Goal: Use online tool/utility: Use online tool/utility

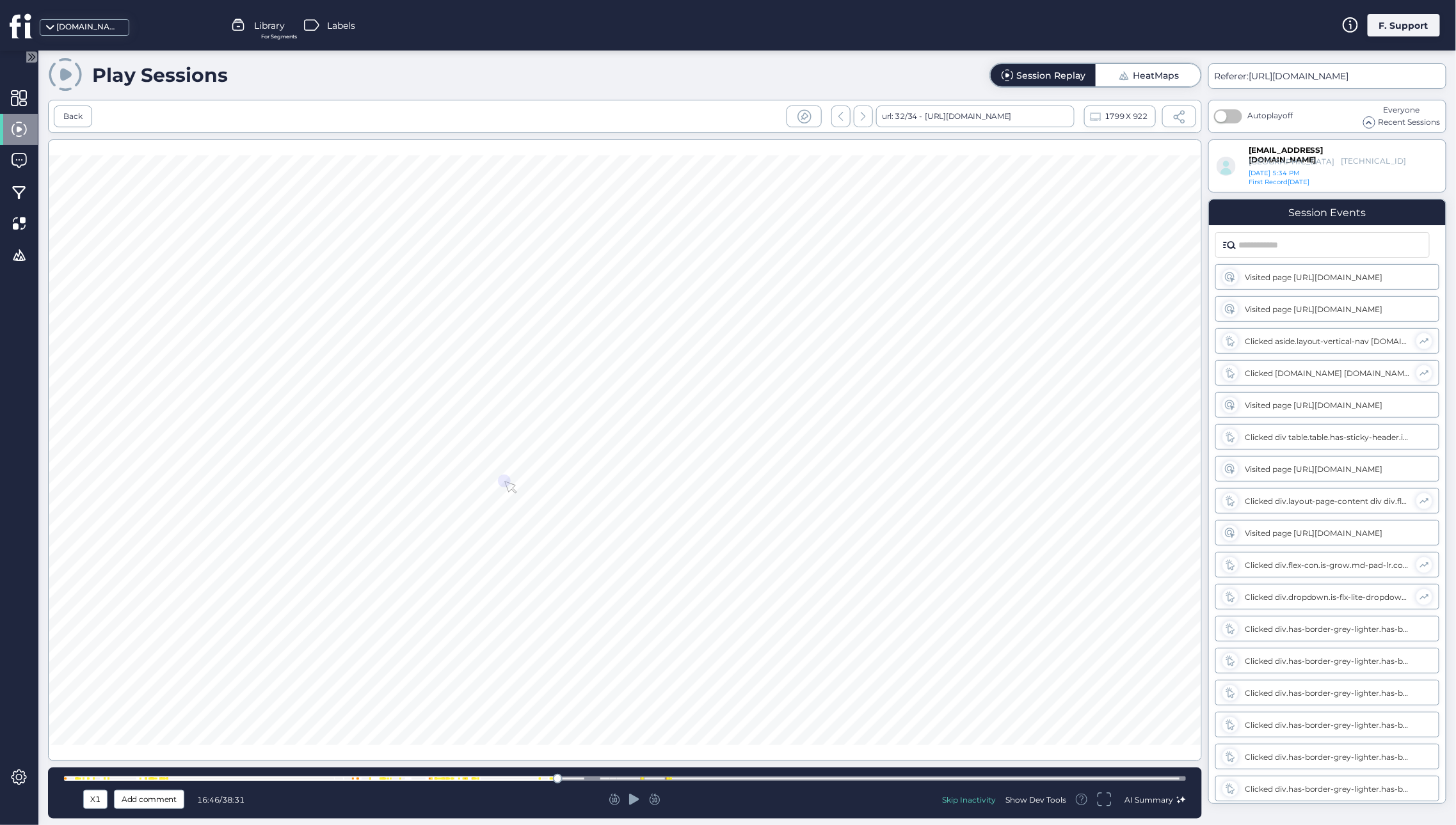
scroll to position [3914, 0]
click at [76, 113] on div "Back" at bounding box center [73, 117] width 19 height 12
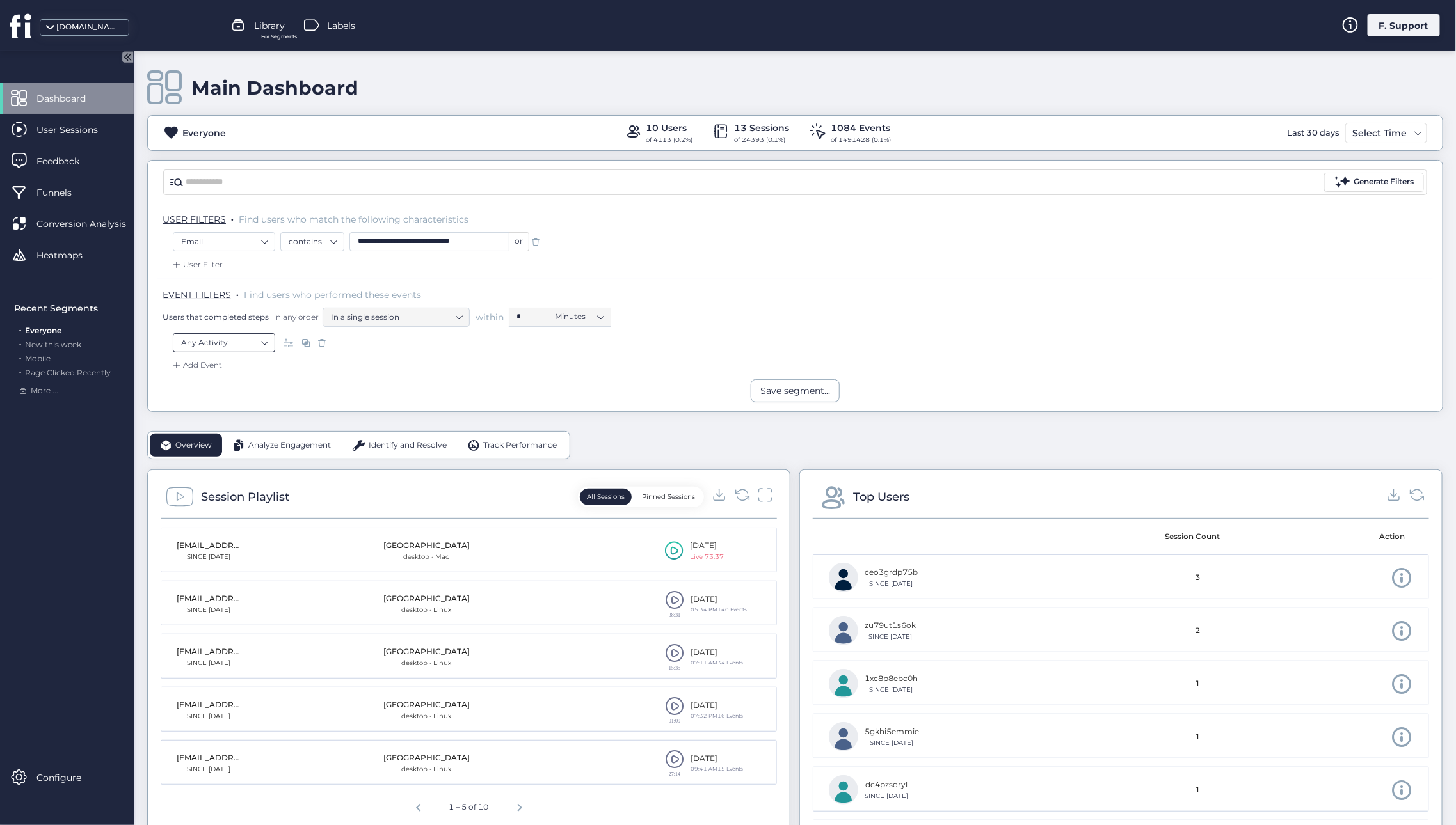
click at [253, 343] on nz-select-item "Any Activity" at bounding box center [224, 342] width 86 height 19
click at [221, 416] on div "Clicked on ..." at bounding box center [223, 416] width 48 height 12
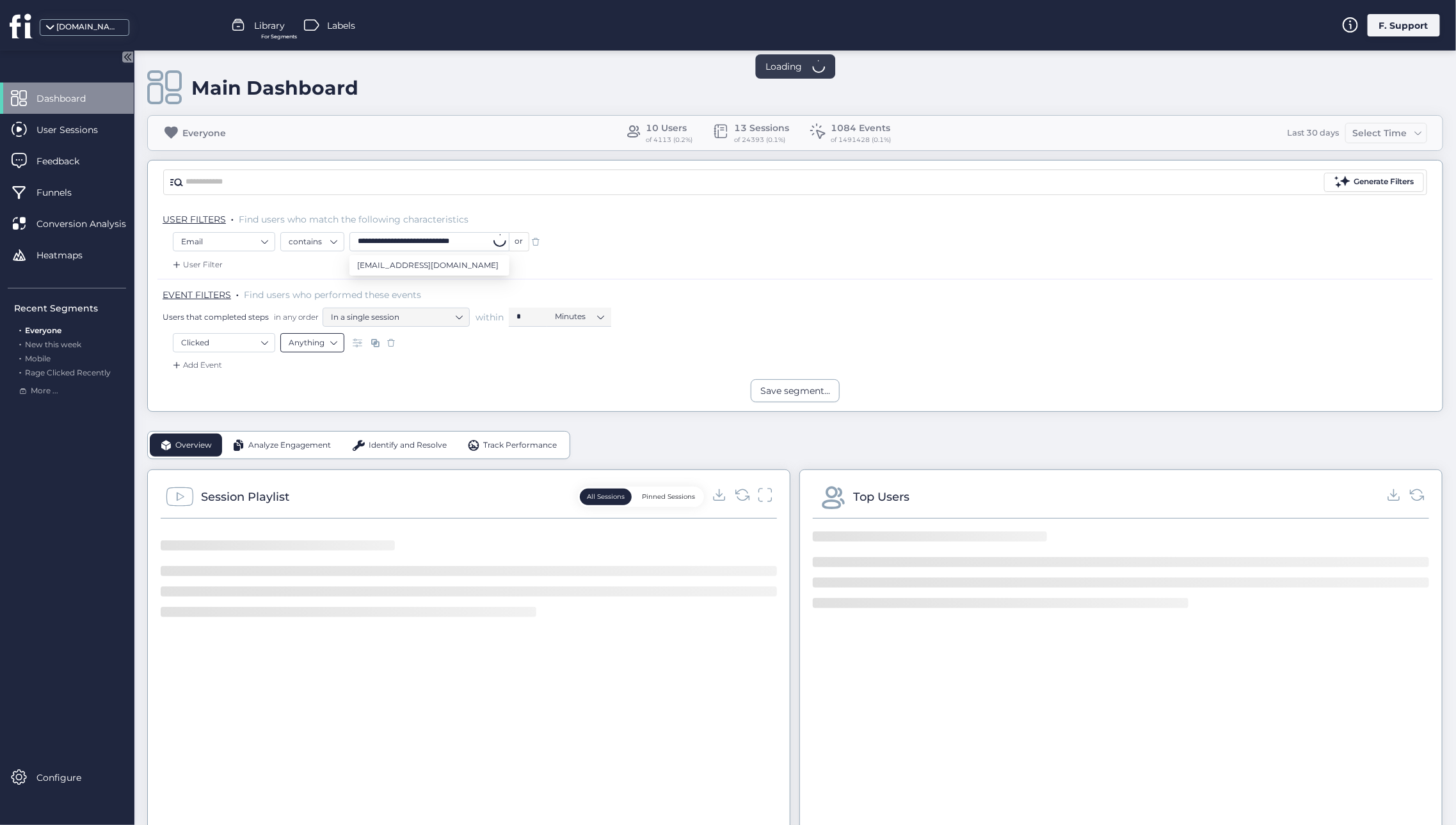
click at [301, 340] on nz-select-item "Anything" at bounding box center [312, 342] width 47 height 19
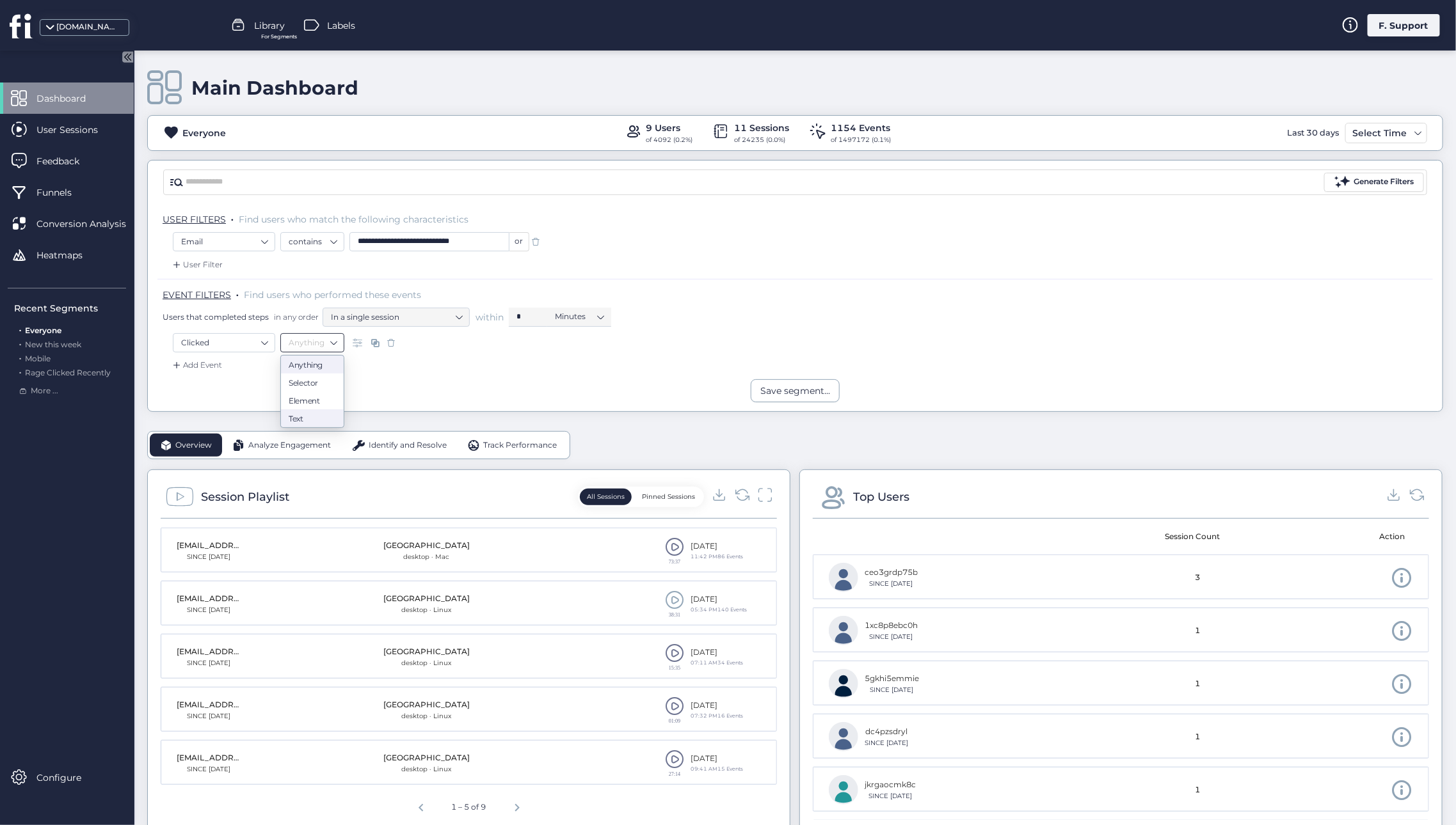
click at [303, 419] on div "Text" at bounding box center [312, 418] width 47 height 10
click at [444, 339] on input "text" at bounding box center [498, 342] width 160 height 19
paste input "**********"
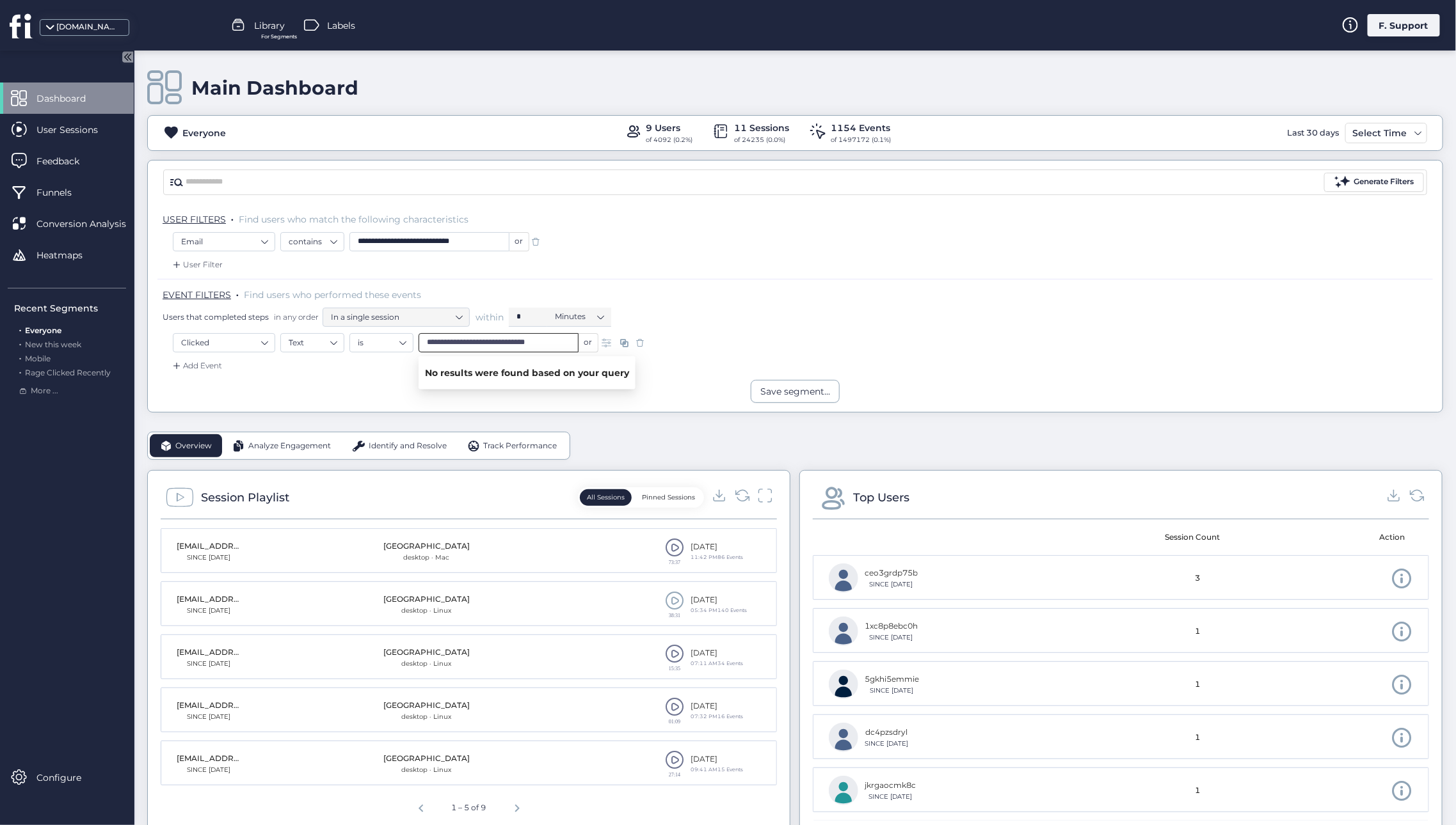
type input "**********"
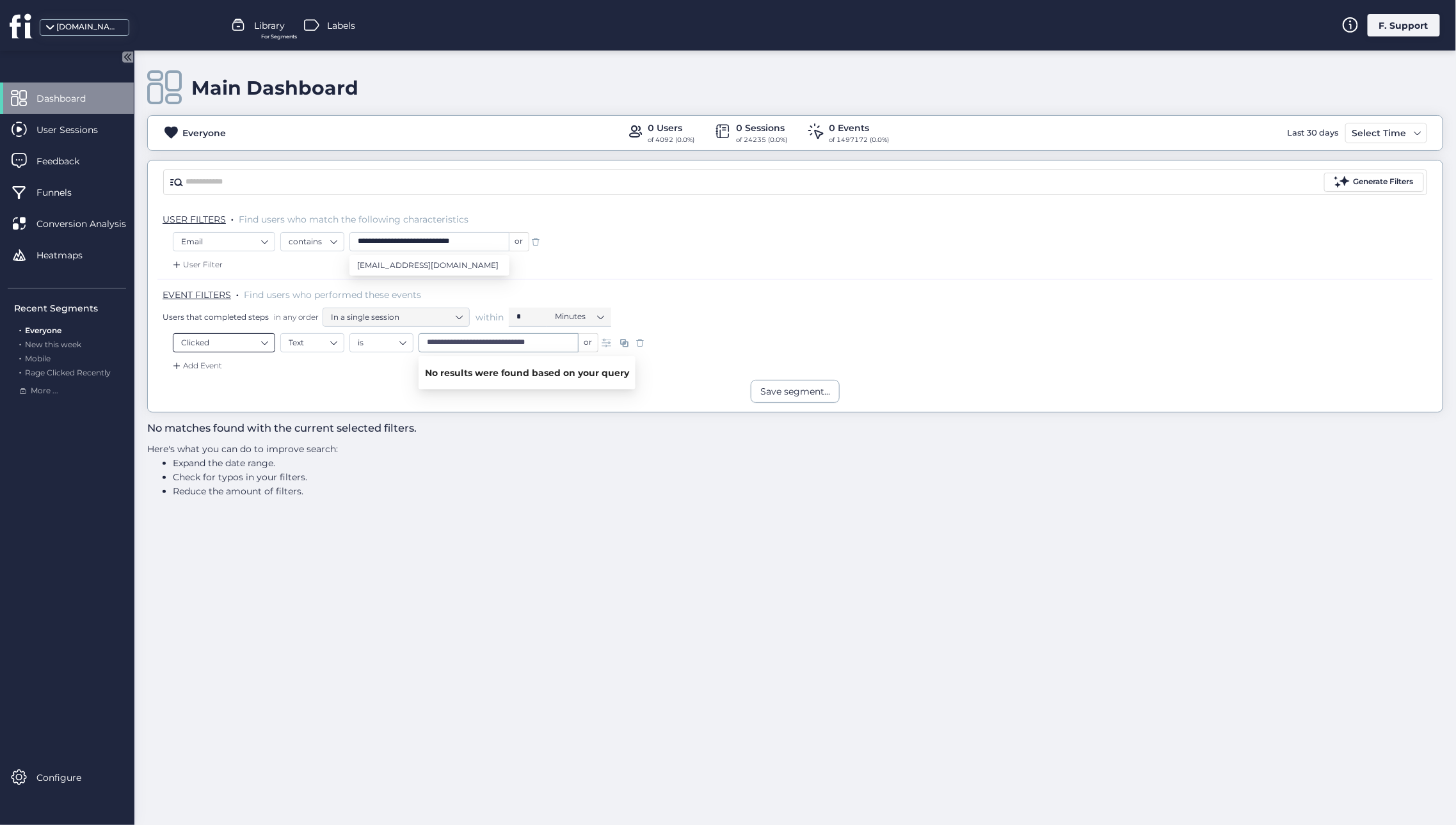
click at [270, 340] on nz-select-top-control "Clicked" at bounding box center [224, 342] width 102 height 19
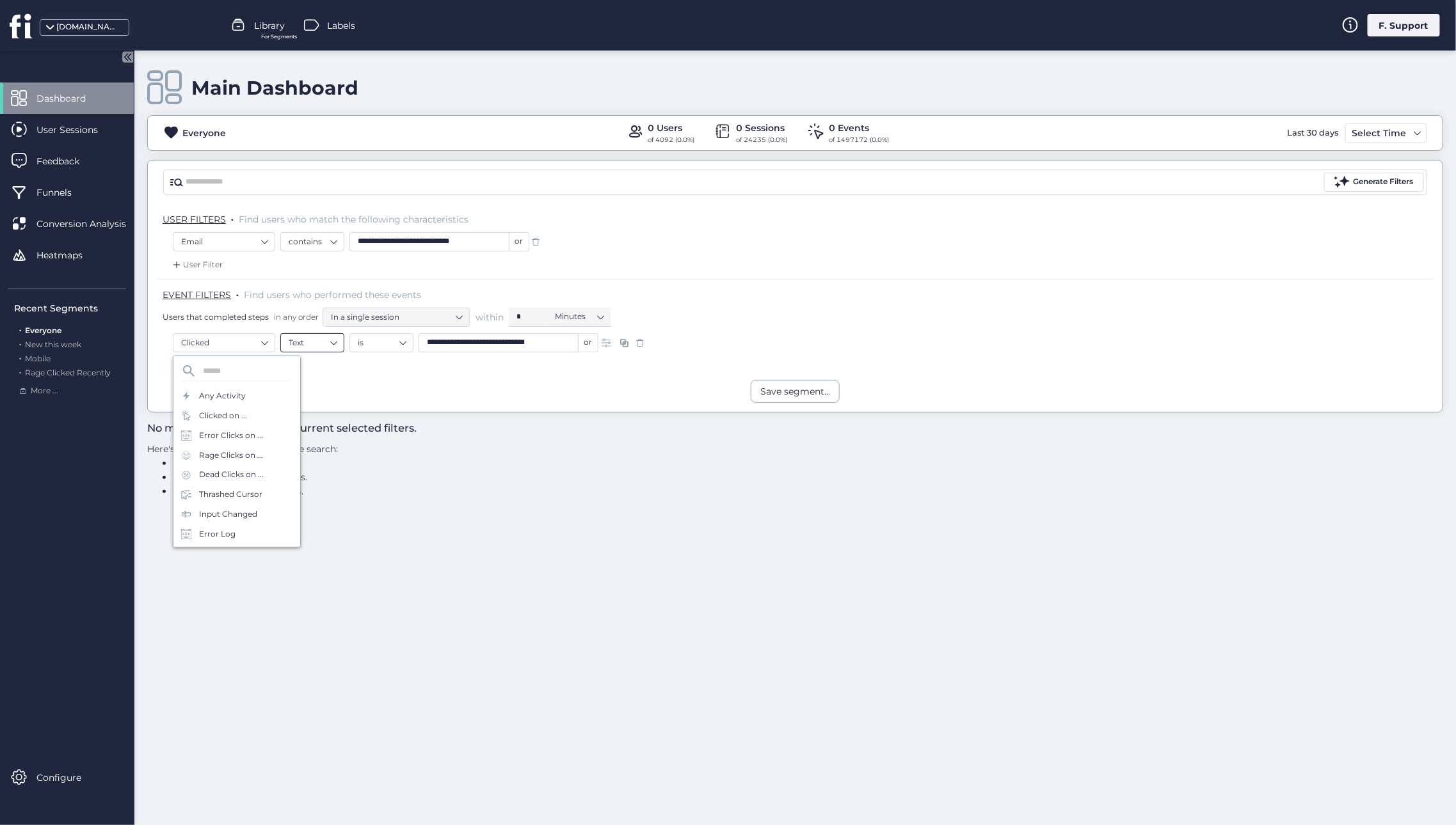
click at [306, 344] on nz-select-item "Text" at bounding box center [312, 342] width 47 height 19
click at [303, 395] on div "Element" at bounding box center [312, 400] width 47 height 10
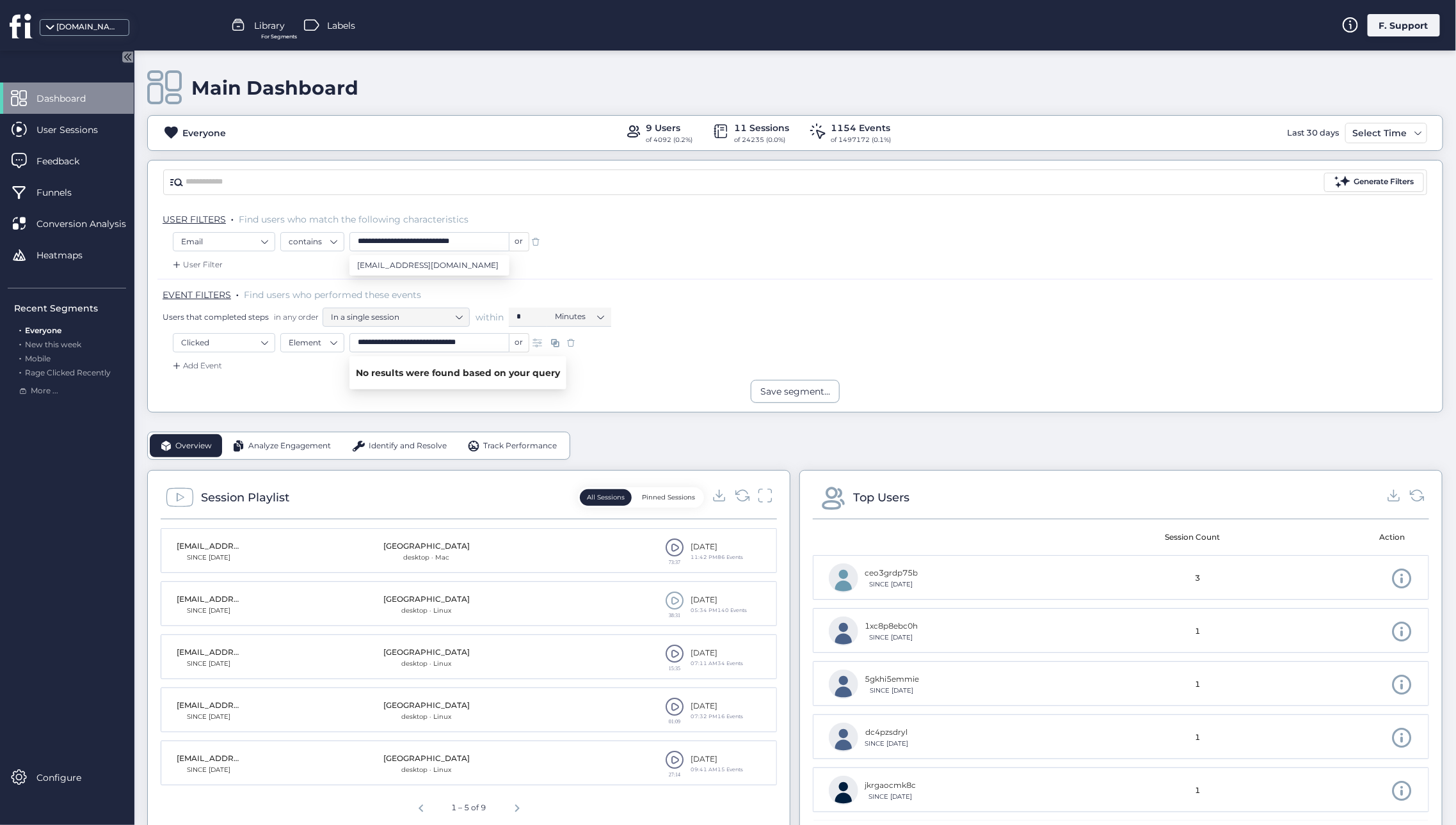
click at [671, 349] on div "**********" at bounding box center [795, 344] width 1244 height 22
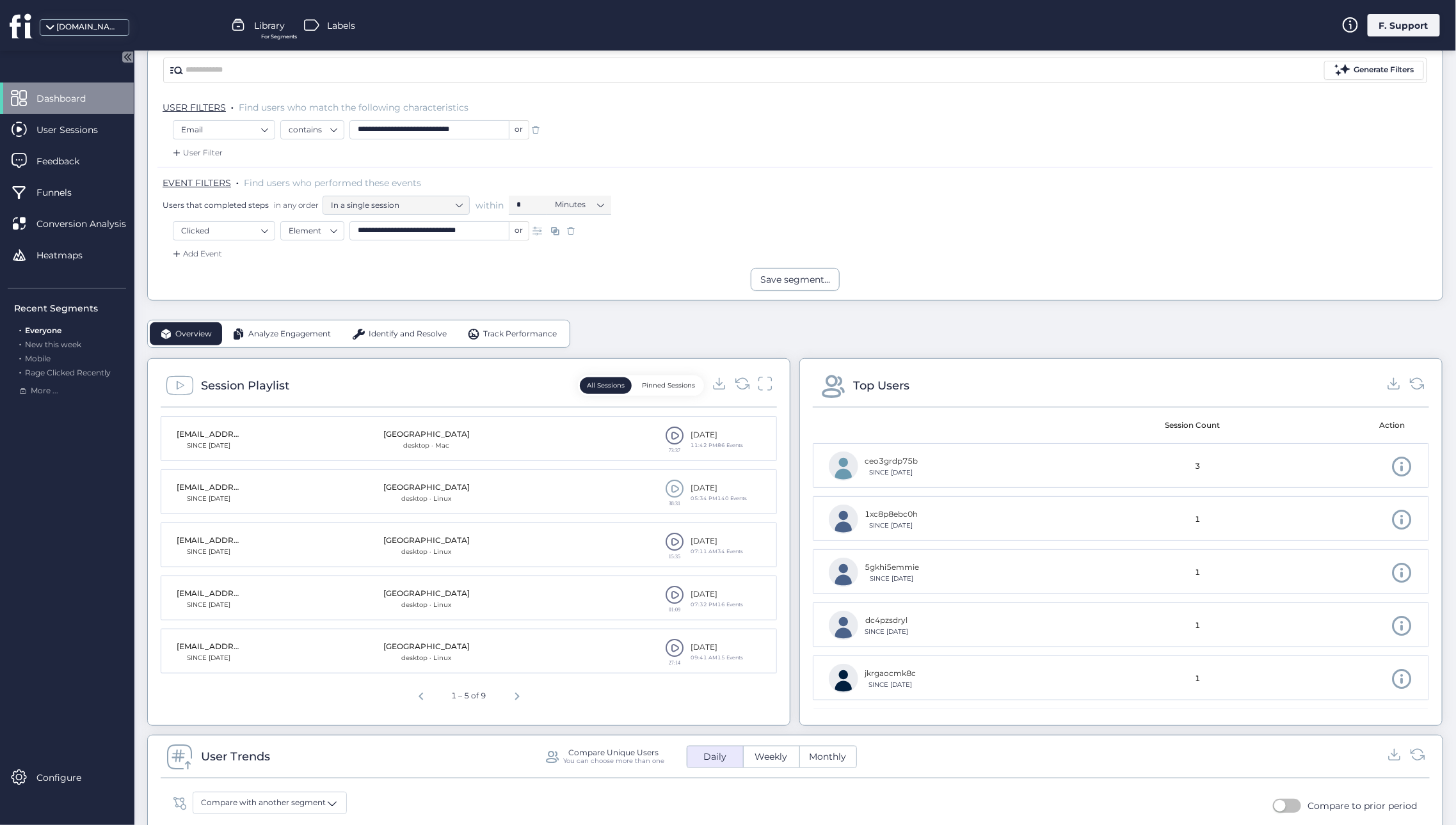
scroll to position [153, 0]
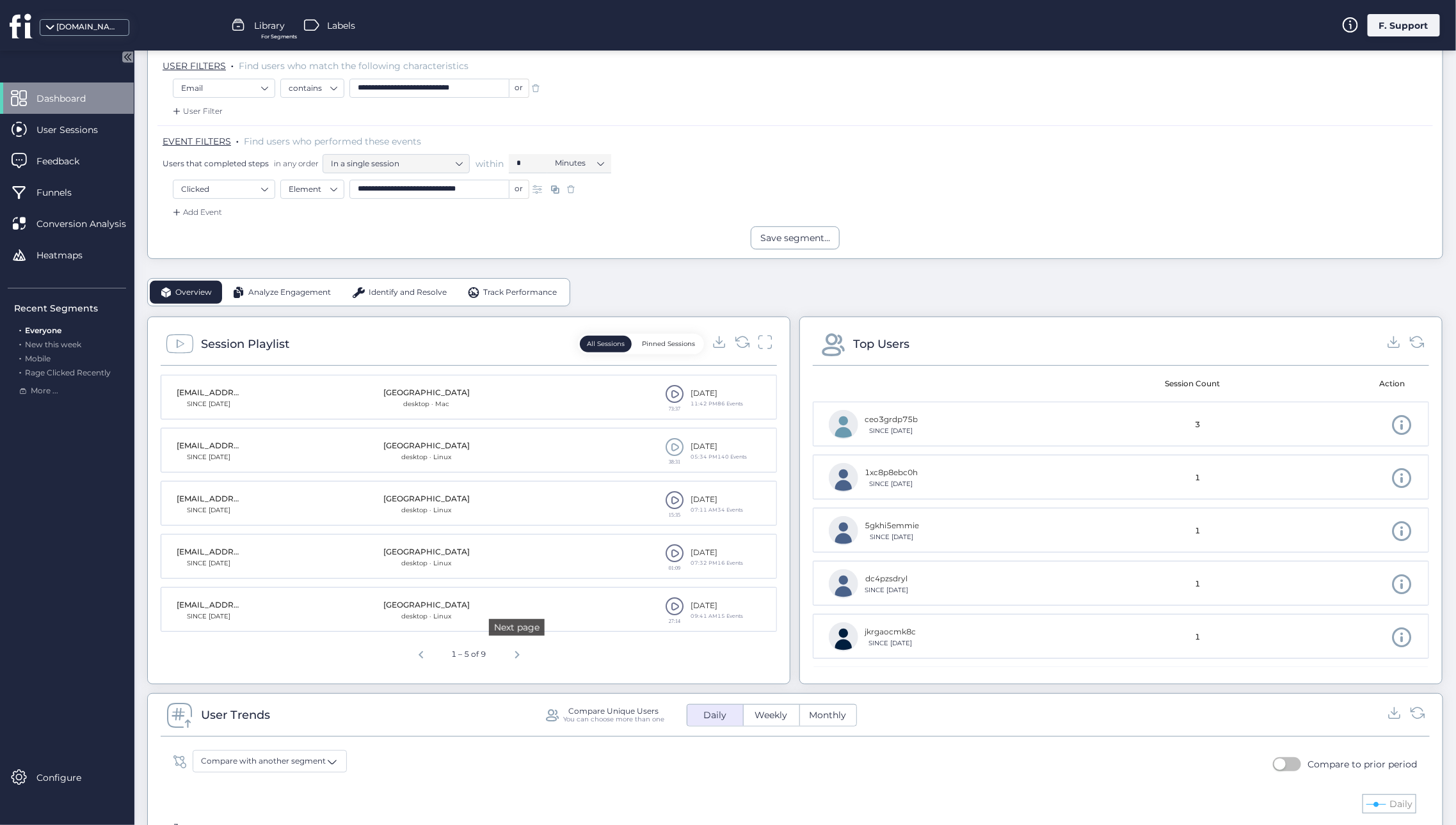
click at [519, 658] on span "Next page" at bounding box center [517, 653] width 31 height 31
click at [675, 555] on span at bounding box center [674, 553] width 19 height 19
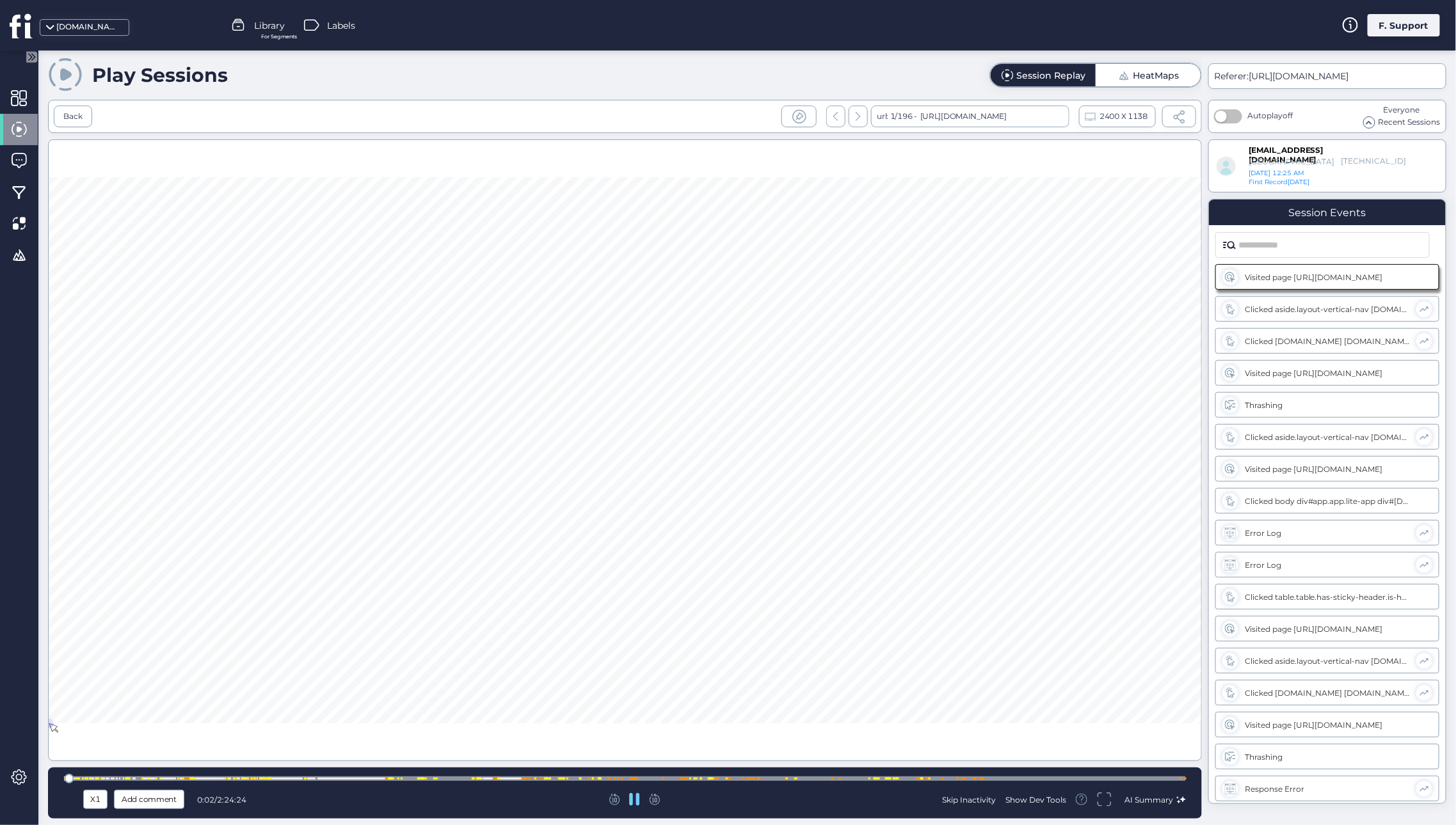
click at [98, 805] on div "X1" at bounding box center [95, 799] width 18 height 14
click at [96, 772] on span "X8" at bounding box center [96, 773] width 12 height 14
click at [182, 779] on div at bounding box center [183, 779] width 2 height 2
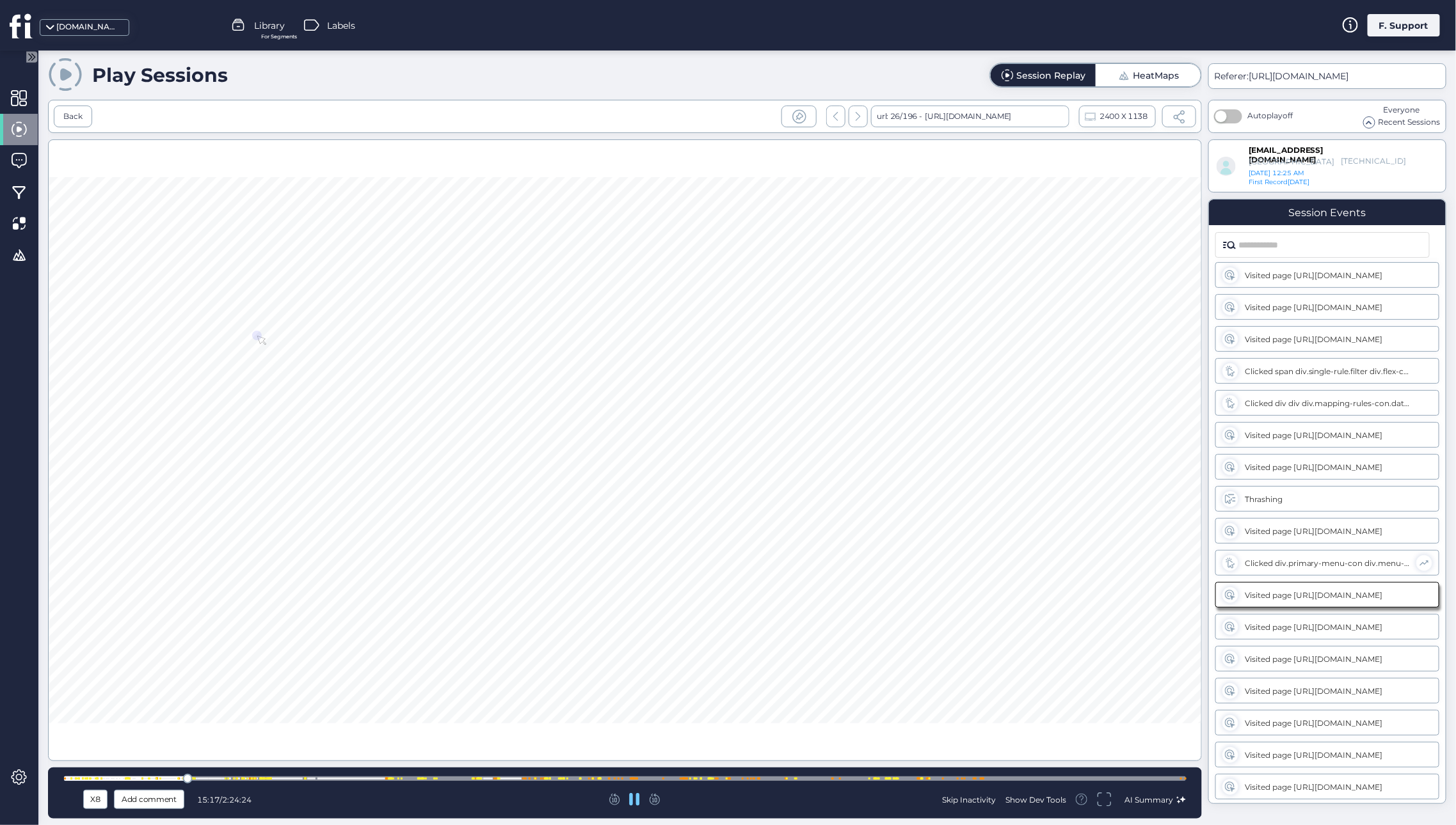
scroll to position [2497, 0]
click at [640, 454] on div at bounding box center [625, 450] width 1154 height 622
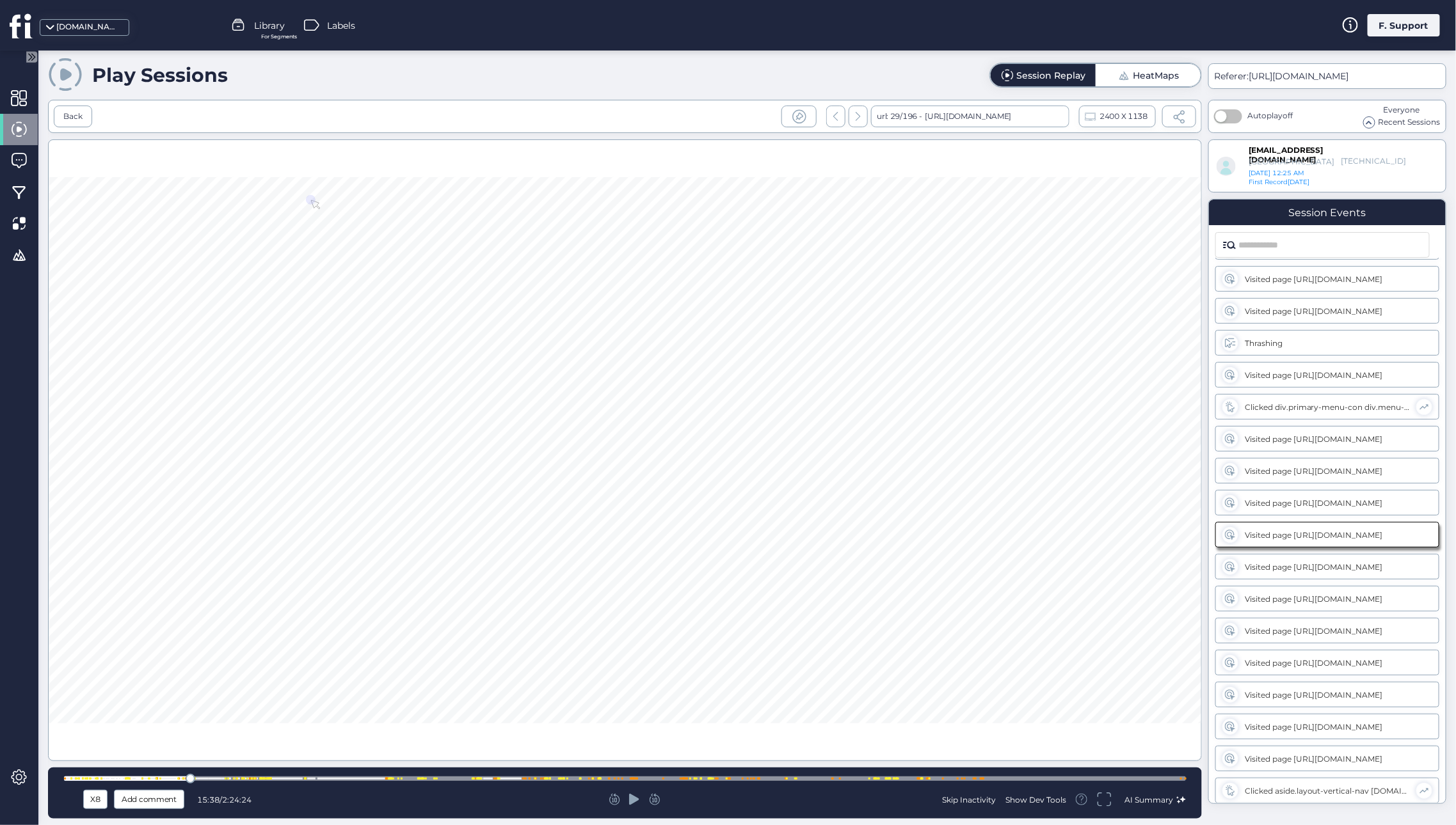
scroll to position [2593, 0]
click at [553, 621] on div at bounding box center [625, 450] width 1154 height 622
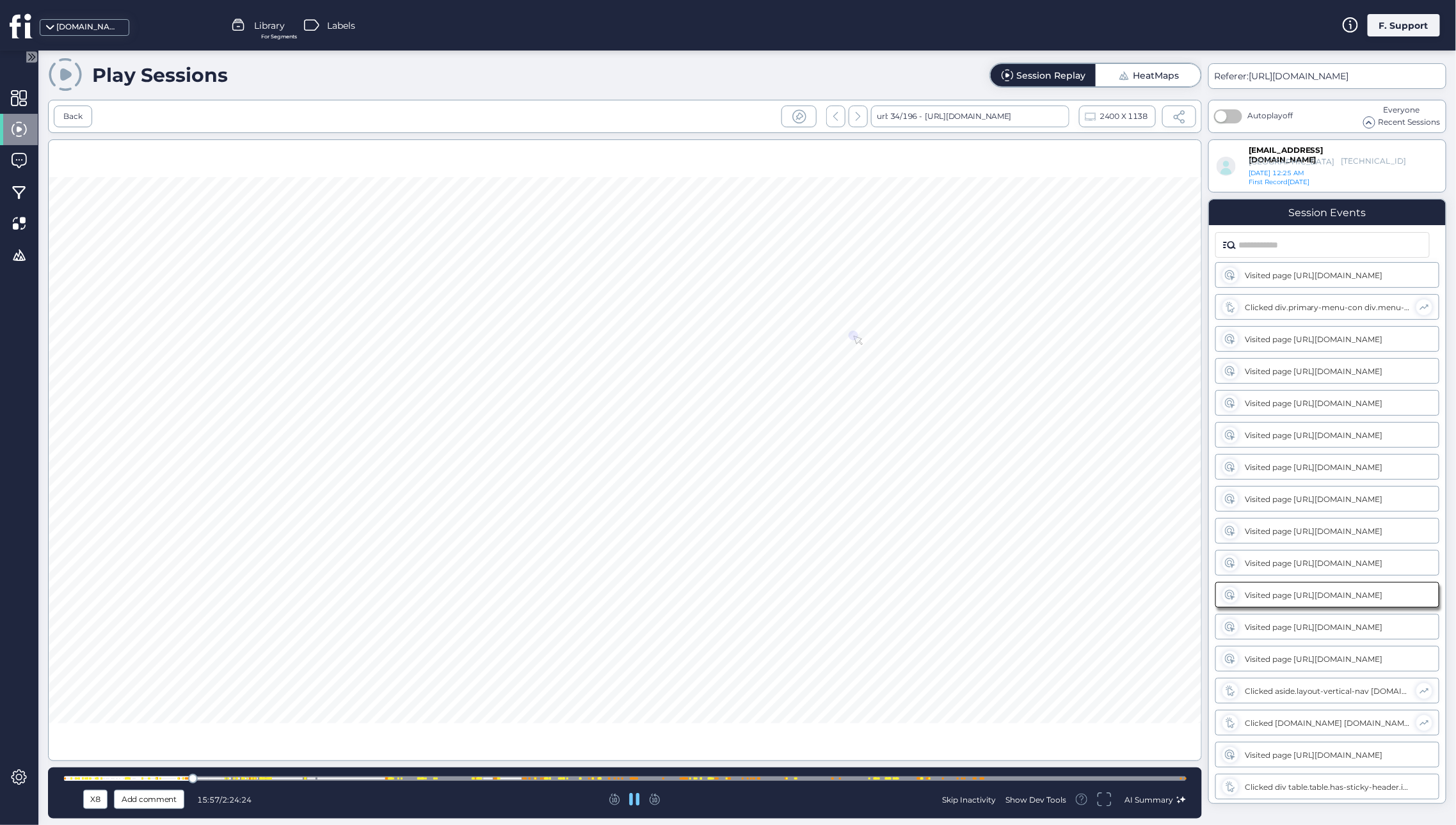
scroll to position [2753, 0]
click at [76, 111] on div "Back" at bounding box center [73, 117] width 19 height 12
